Goal: Transaction & Acquisition: Purchase product/service

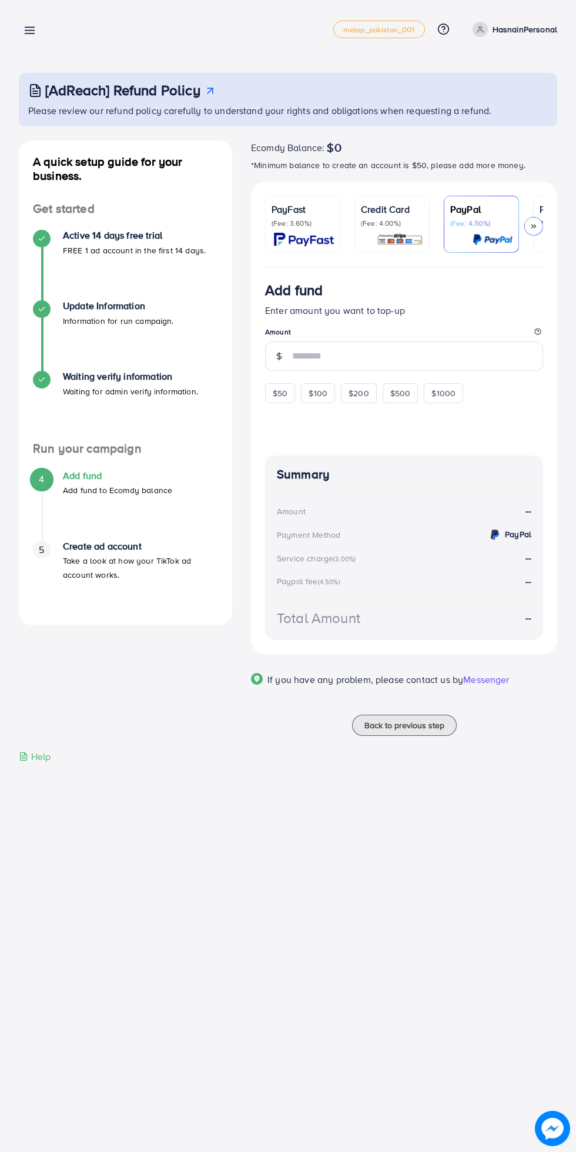
click at [277, 399] on span "$50" at bounding box center [280, 393] width 15 height 12
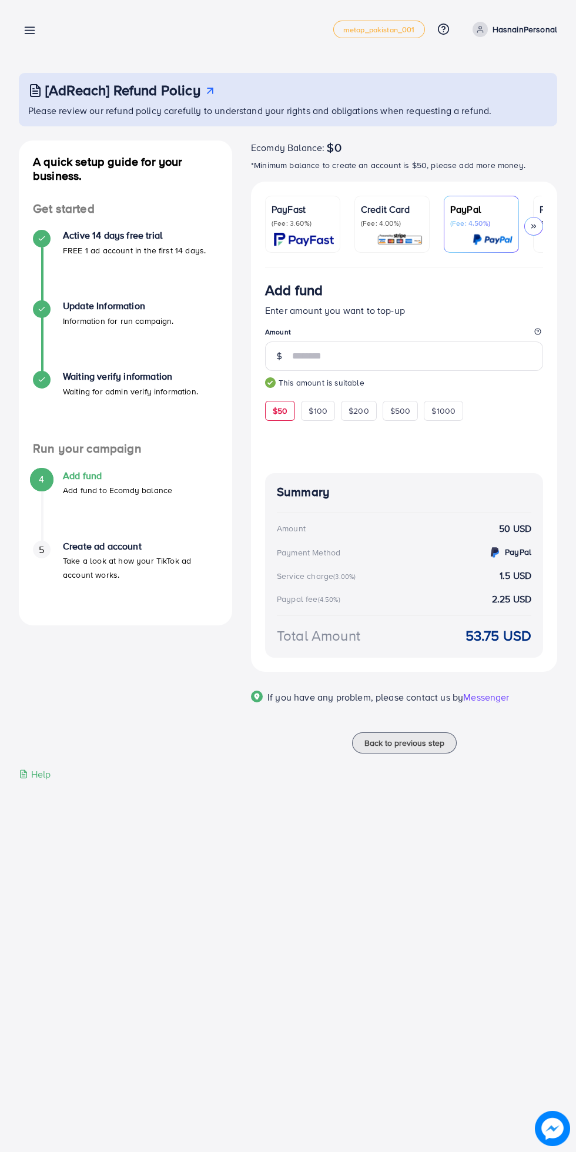
type input "**"
click at [310, 216] on p "PayFast" at bounding box center [303, 209] width 62 height 14
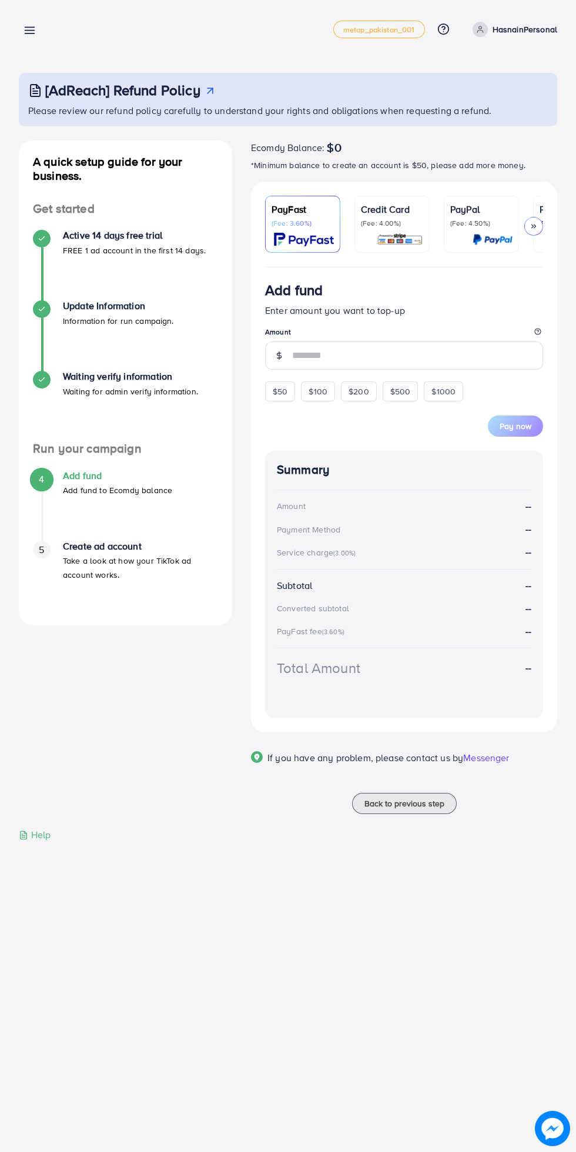
click at [277, 394] on span "$50" at bounding box center [280, 392] width 15 height 12
type input "**"
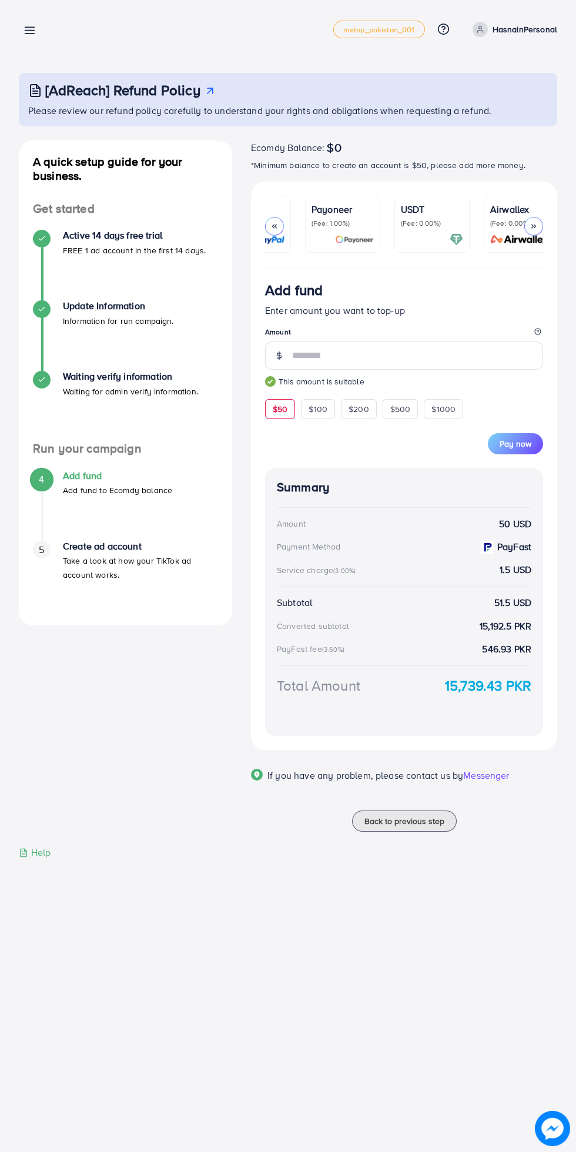
scroll to position [0, 244]
click at [503, 210] on p "Airwallex" at bounding box center [505, 209] width 62 height 14
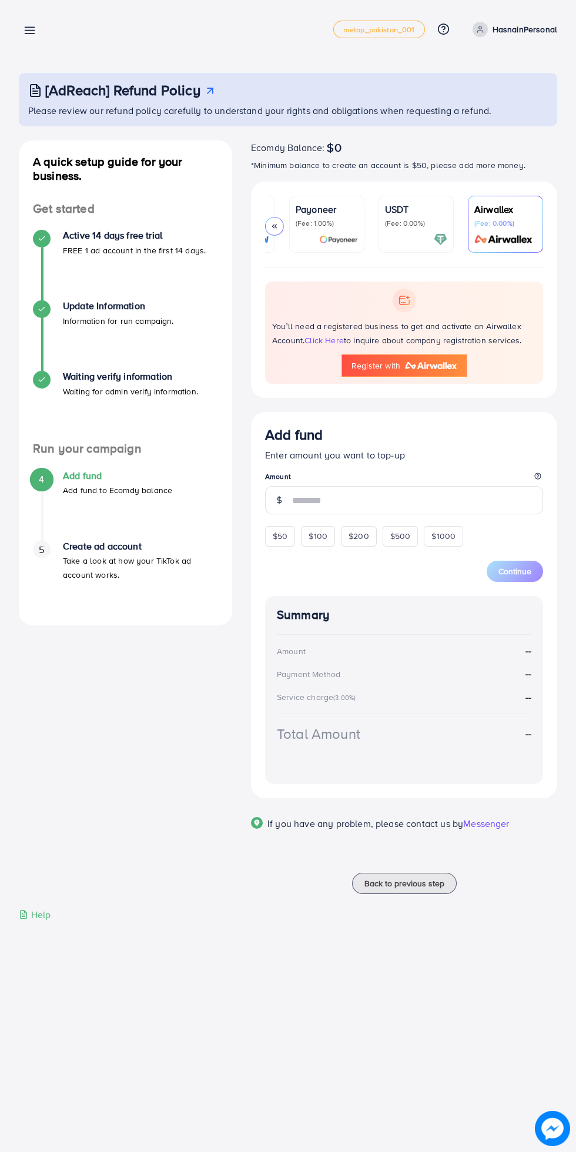
click at [280, 539] on span "$50" at bounding box center [280, 536] width 15 height 12
type input "**"
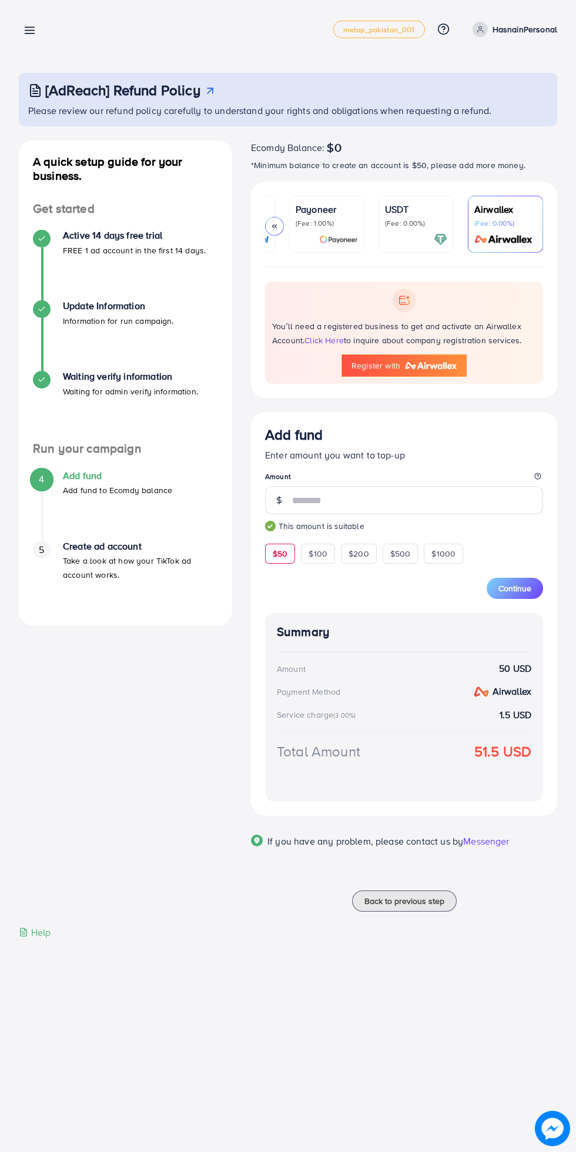
click at [411, 207] on p "USDT" at bounding box center [416, 209] width 62 height 14
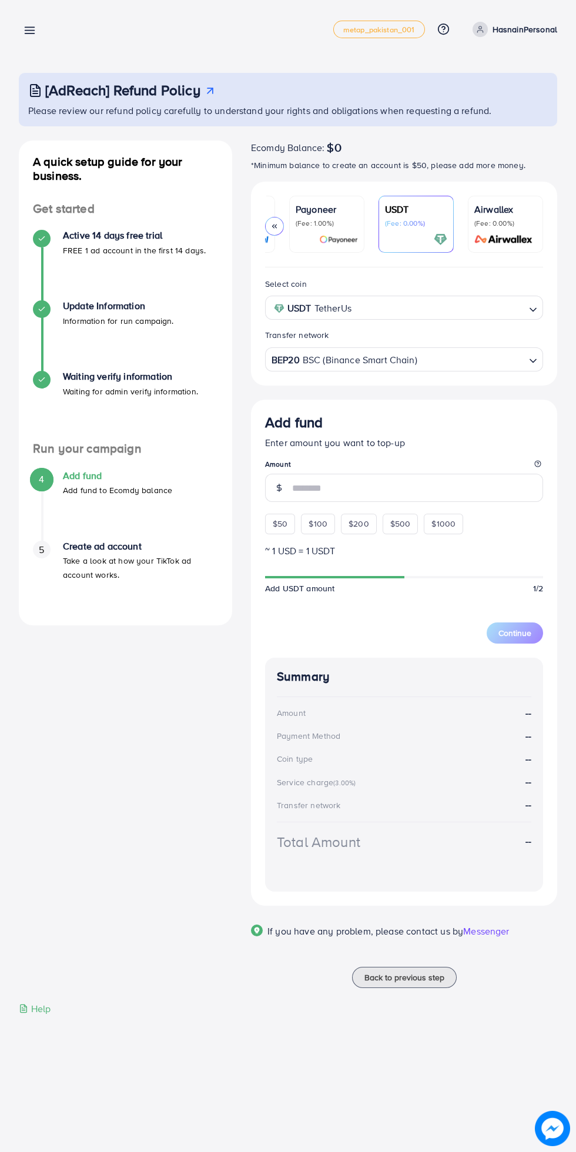
click at [299, 361] on div "BEP20 BSC (Binance Smart Chain)" at bounding box center [397, 358] width 256 height 21
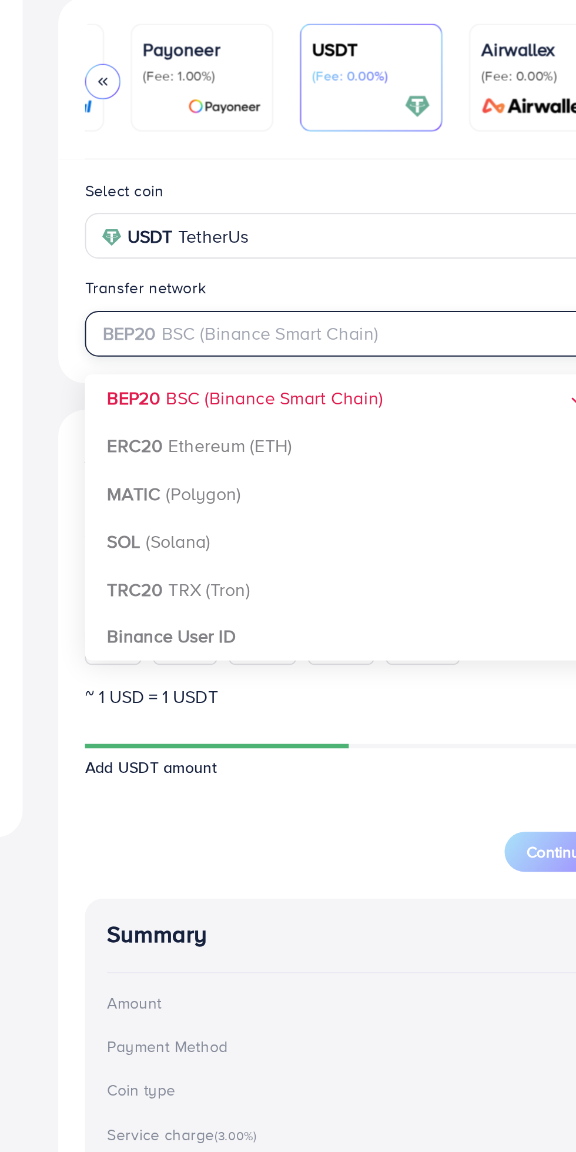
click at [323, 354] on input "Search for option" at bounding box center [397, 359] width 254 height 18
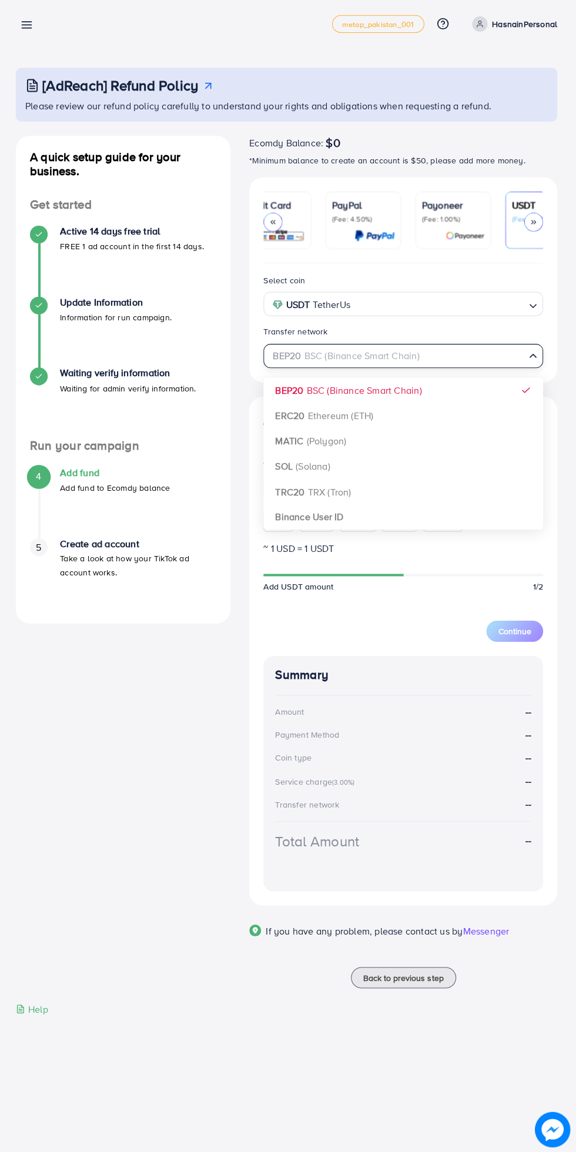
scroll to position [0, 109]
click at [471, 216] on div "Payoneer (Fee: 1.00%)" at bounding box center [461, 215] width 62 height 26
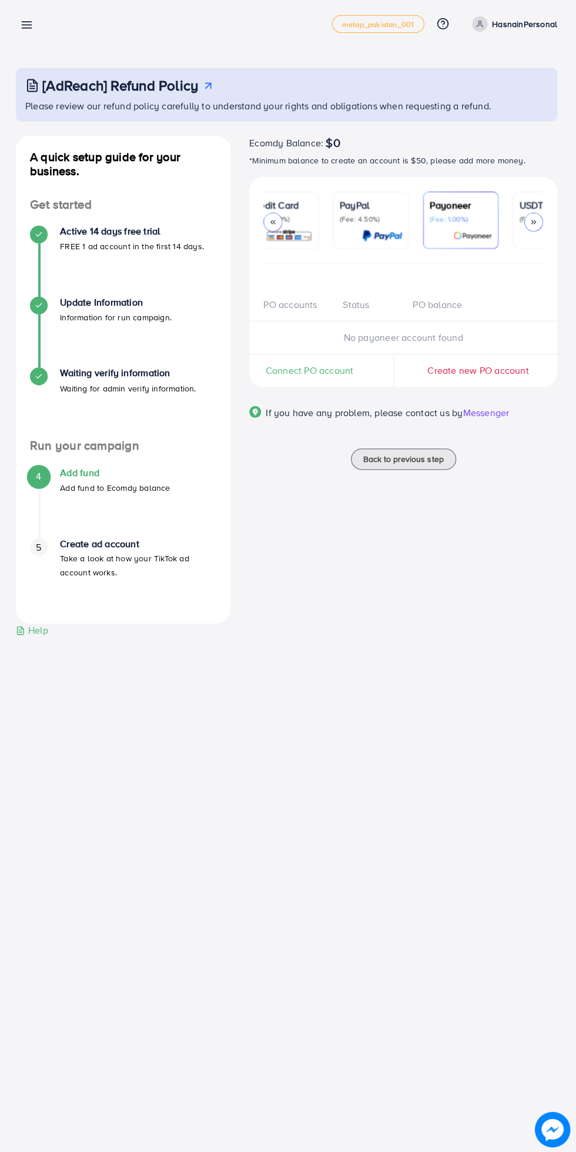
click at [291, 323] on div "PO accounts Status PO balance" at bounding box center [404, 308] width 306 height 33
click at [364, 307] on div "Status" at bounding box center [369, 309] width 69 height 14
click at [329, 373] on span "Connect PO account" at bounding box center [311, 374] width 88 height 14
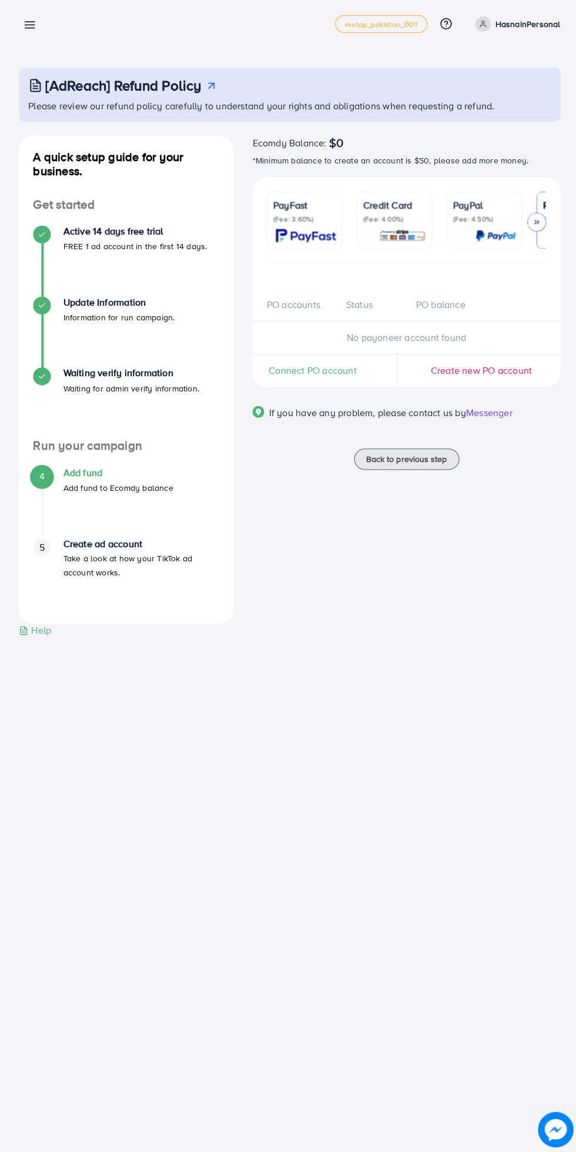
click at [409, 203] on p "Credit Card" at bounding box center [392, 209] width 62 height 14
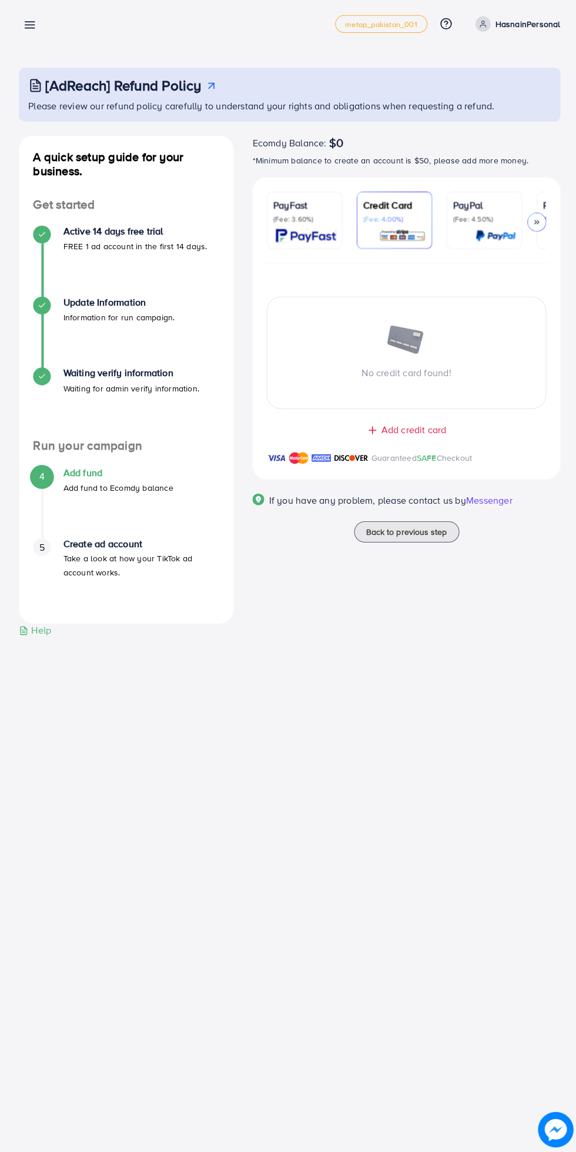
click at [315, 227] on p "(Fee: 3.60%)" at bounding box center [303, 223] width 62 height 9
